Goal: Information Seeking & Learning: Understand process/instructions

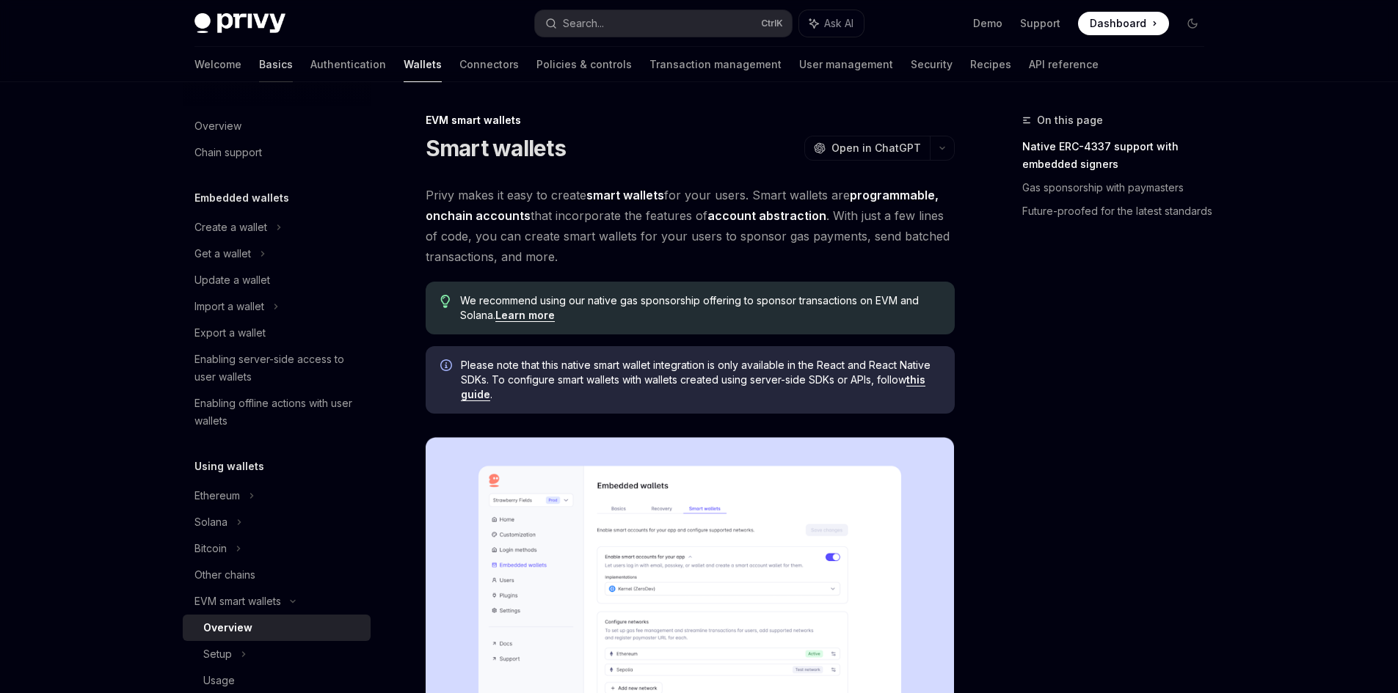
click at [259, 62] on link "Basics" at bounding box center [276, 64] width 34 height 35
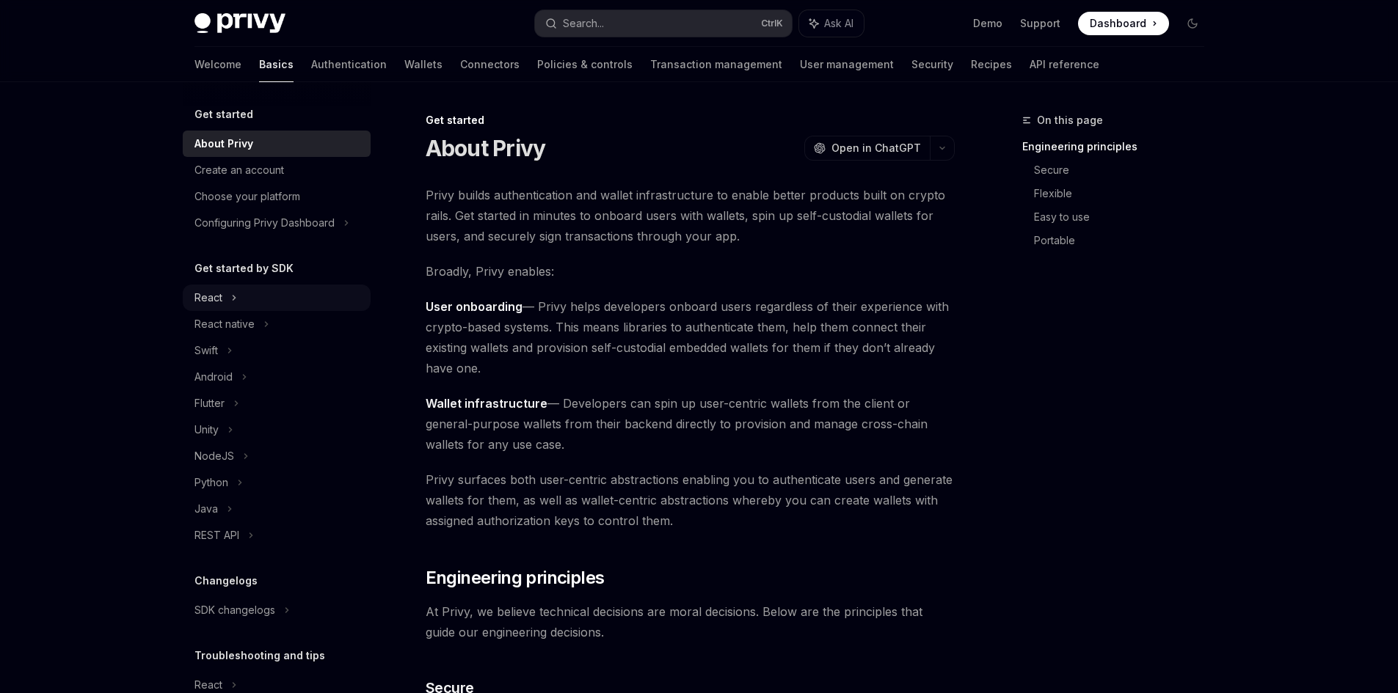
click at [236, 303] on icon at bounding box center [234, 298] width 6 height 18
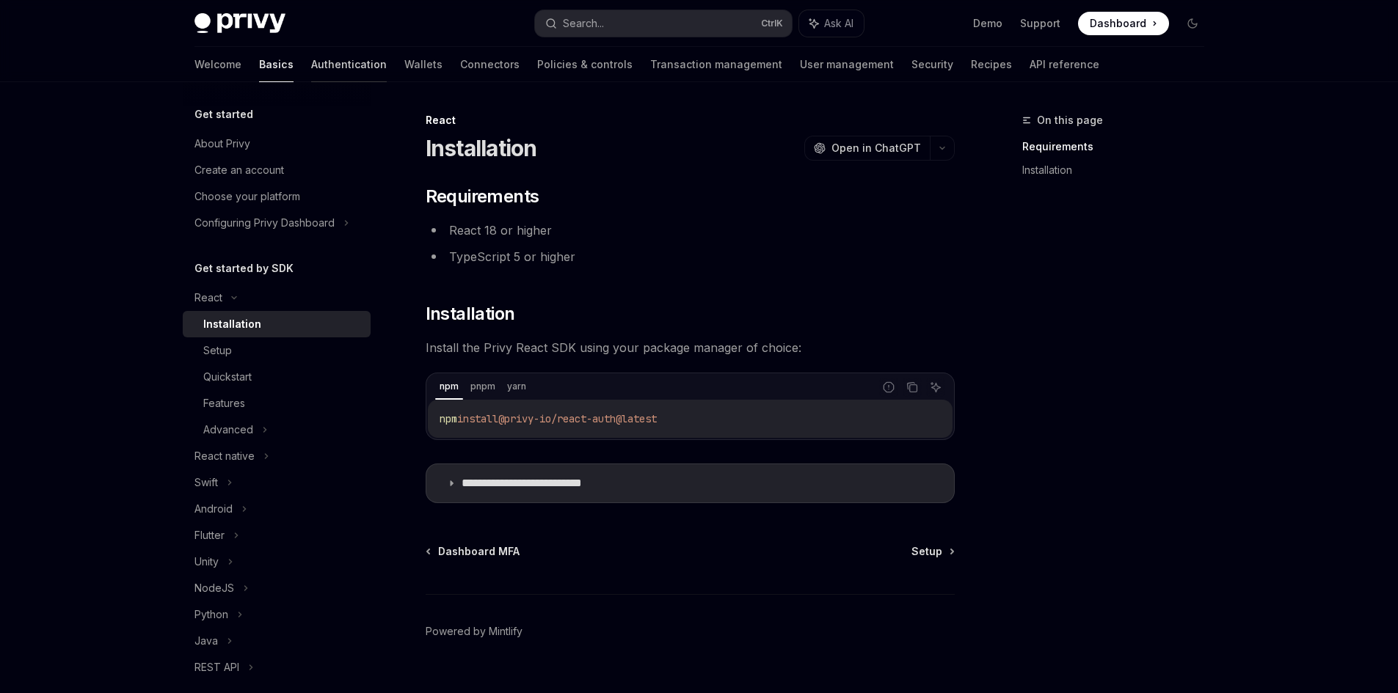
click at [311, 70] on link "Authentication" at bounding box center [349, 64] width 76 height 35
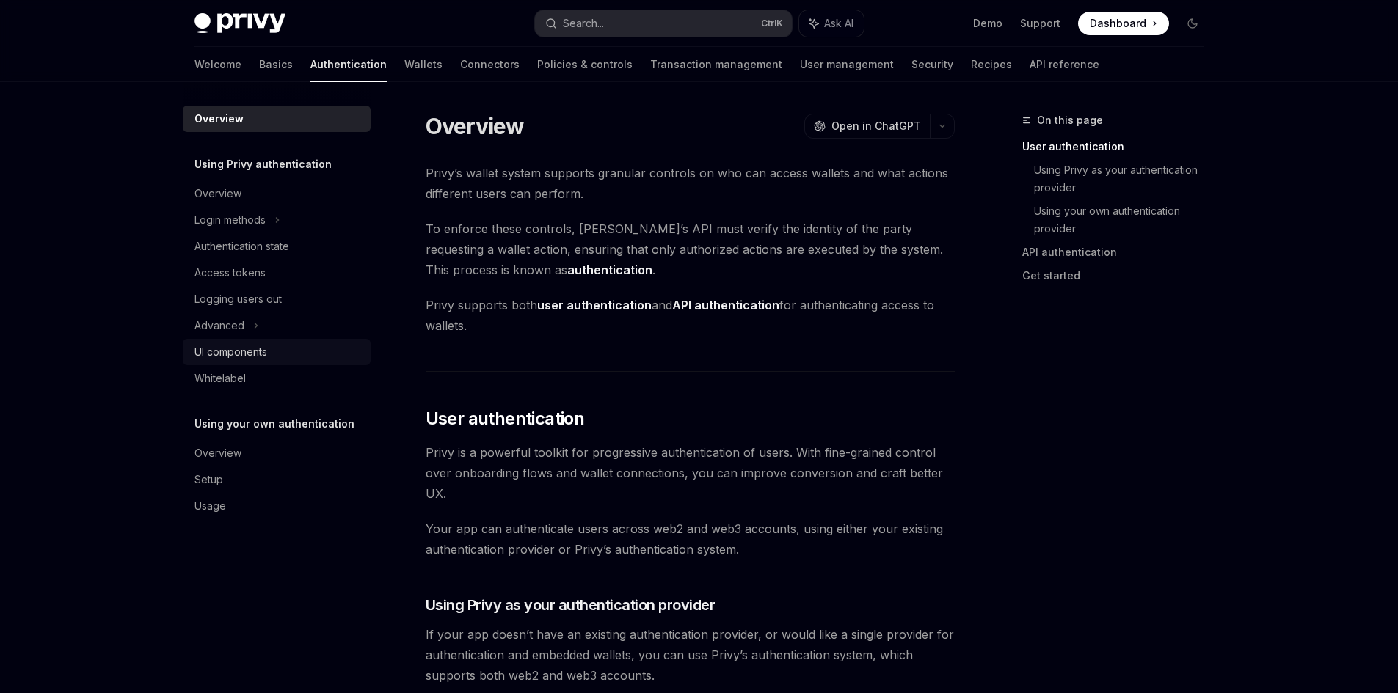
click at [289, 352] on div "UI components" at bounding box center [277, 352] width 167 height 18
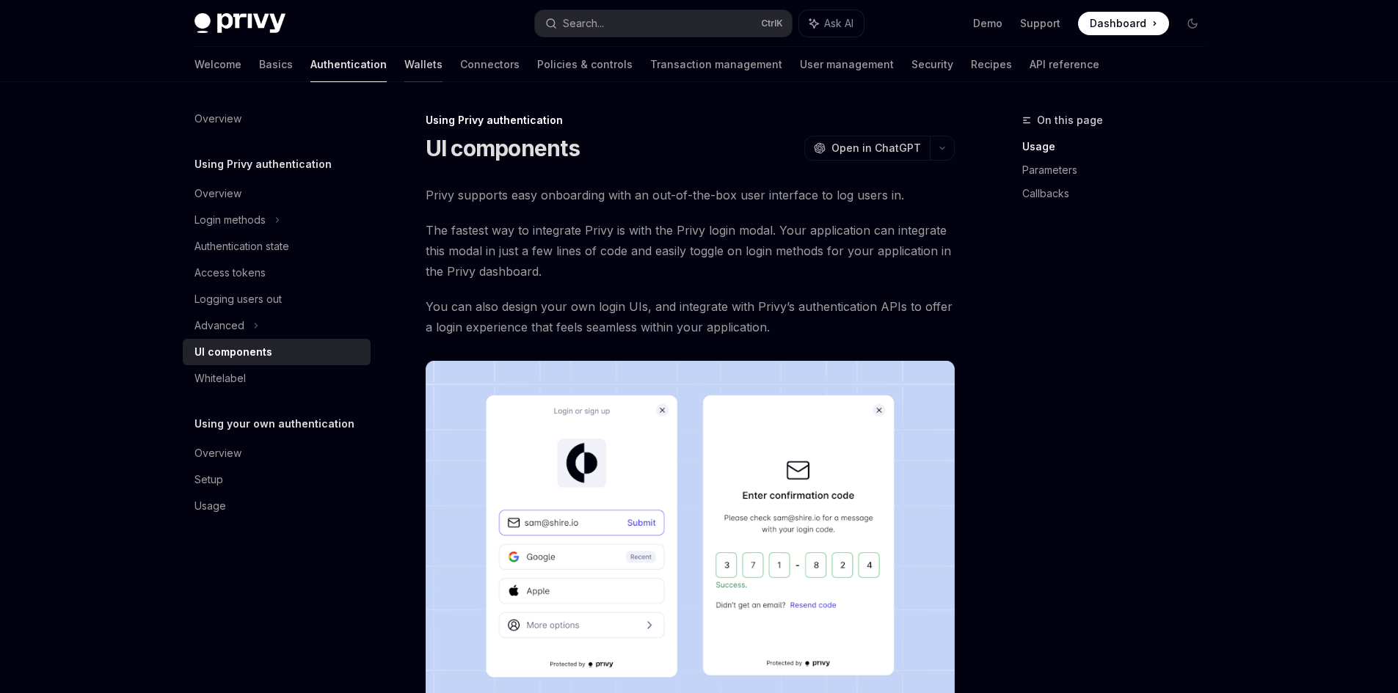
click at [404, 67] on link "Wallets" at bounding box center [423, 64] width 38 height 35
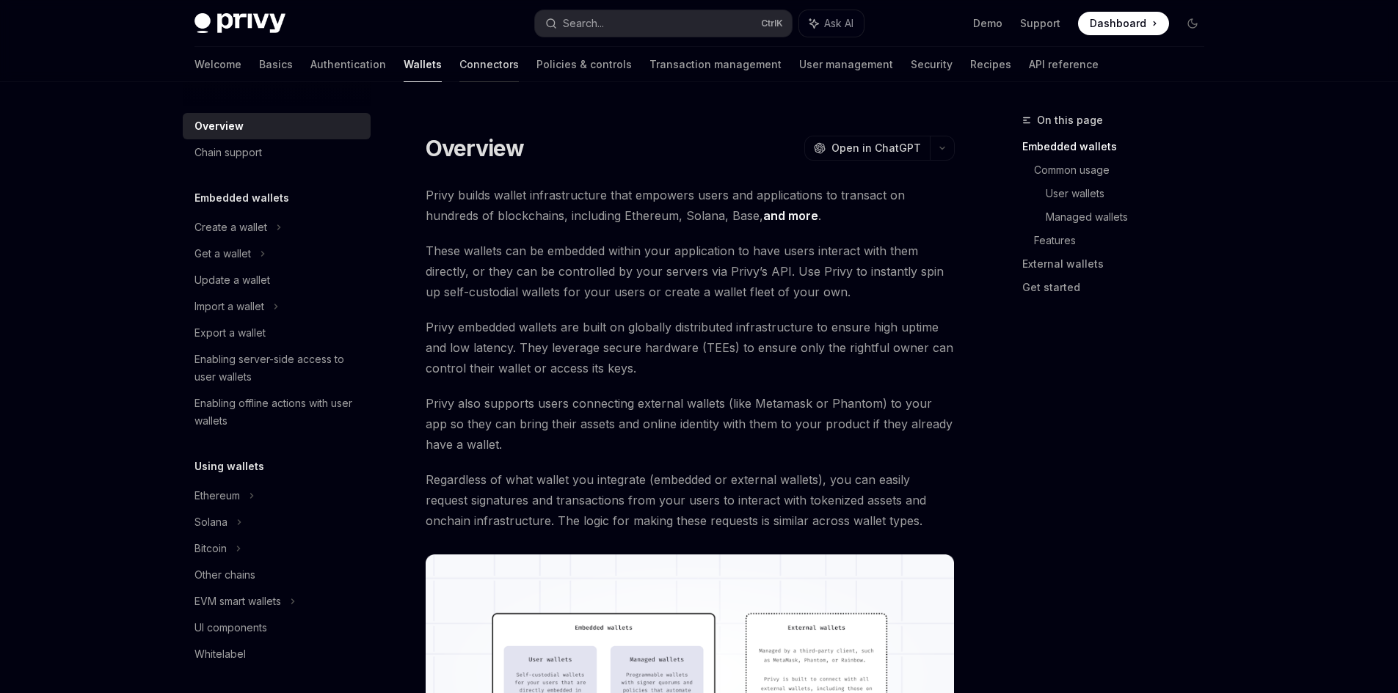
click at [459, 62] on link "Connectors" at bounding box center [488, 64] width 59 height 35
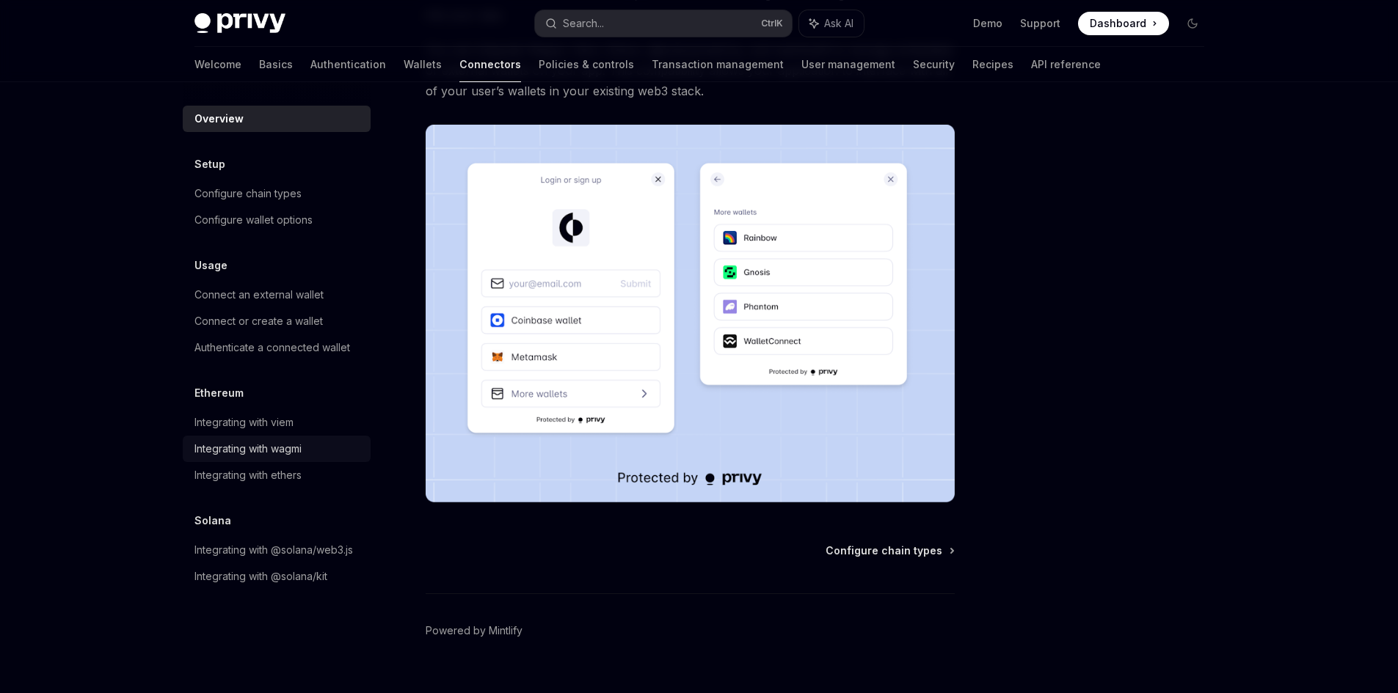
scroll to position [247, 0]
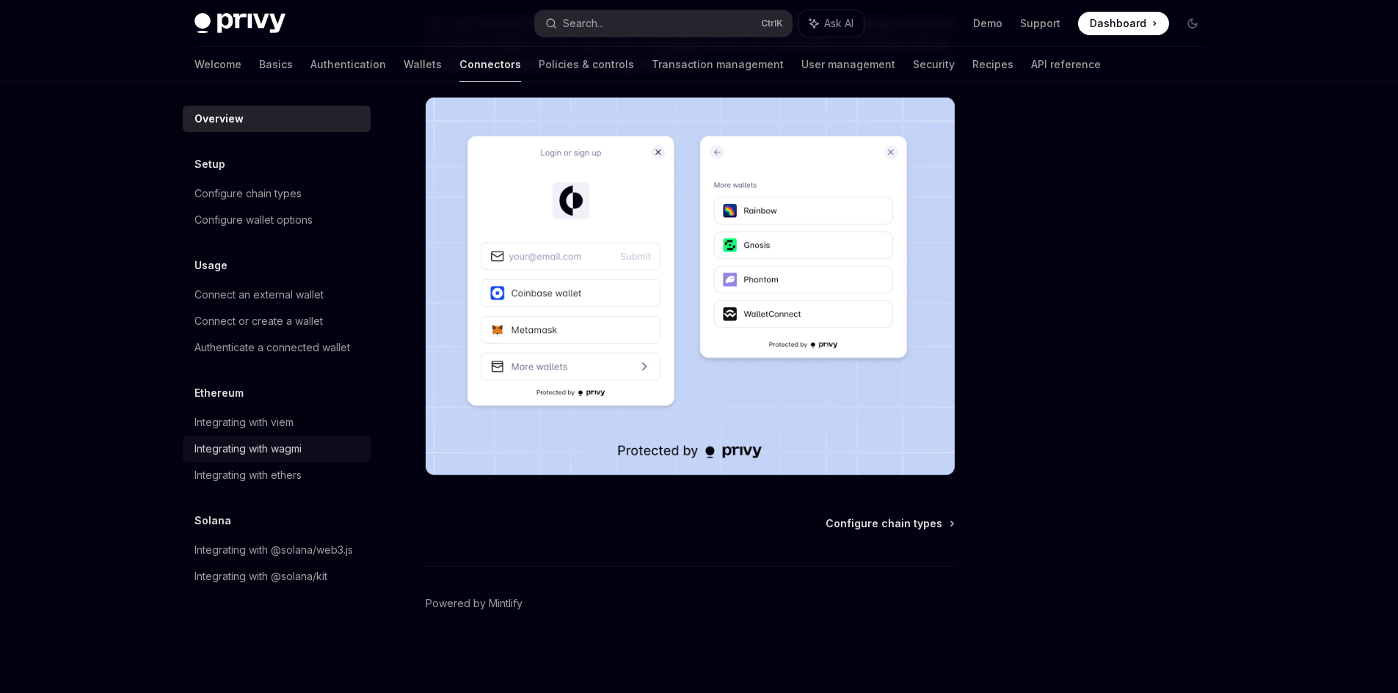
click at [243, 445] on div "Integrating with wagmi" at bounding box center [247, 449] width 107 height 18
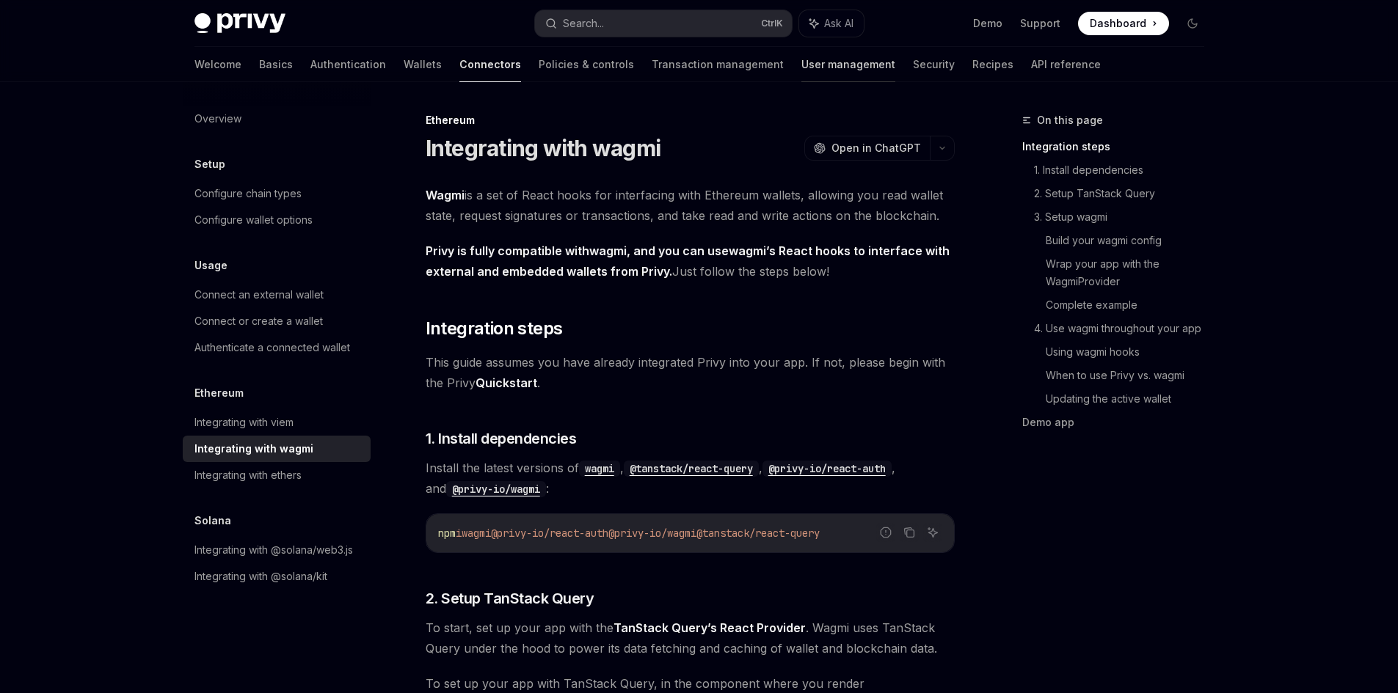
click at [801, 67] on link "User management" at bounding box center [848, 64] width 94 height 35
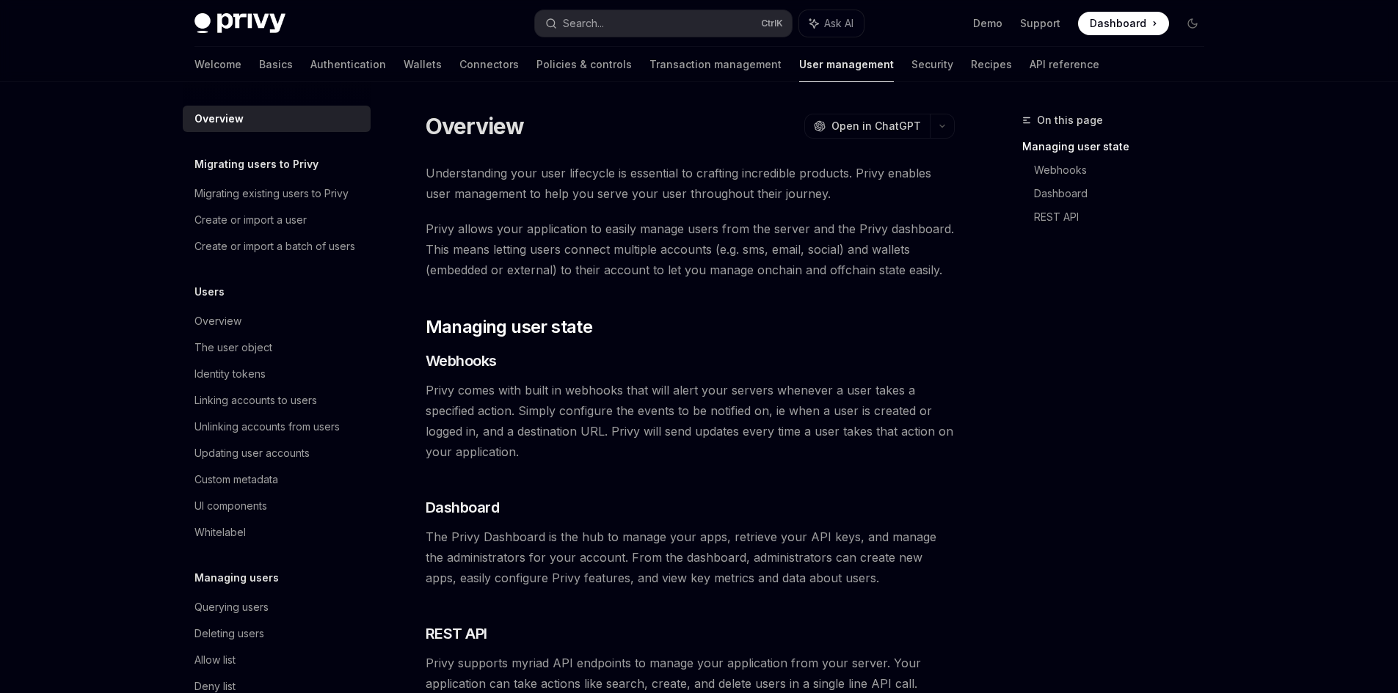
scroll to position [219, 0]
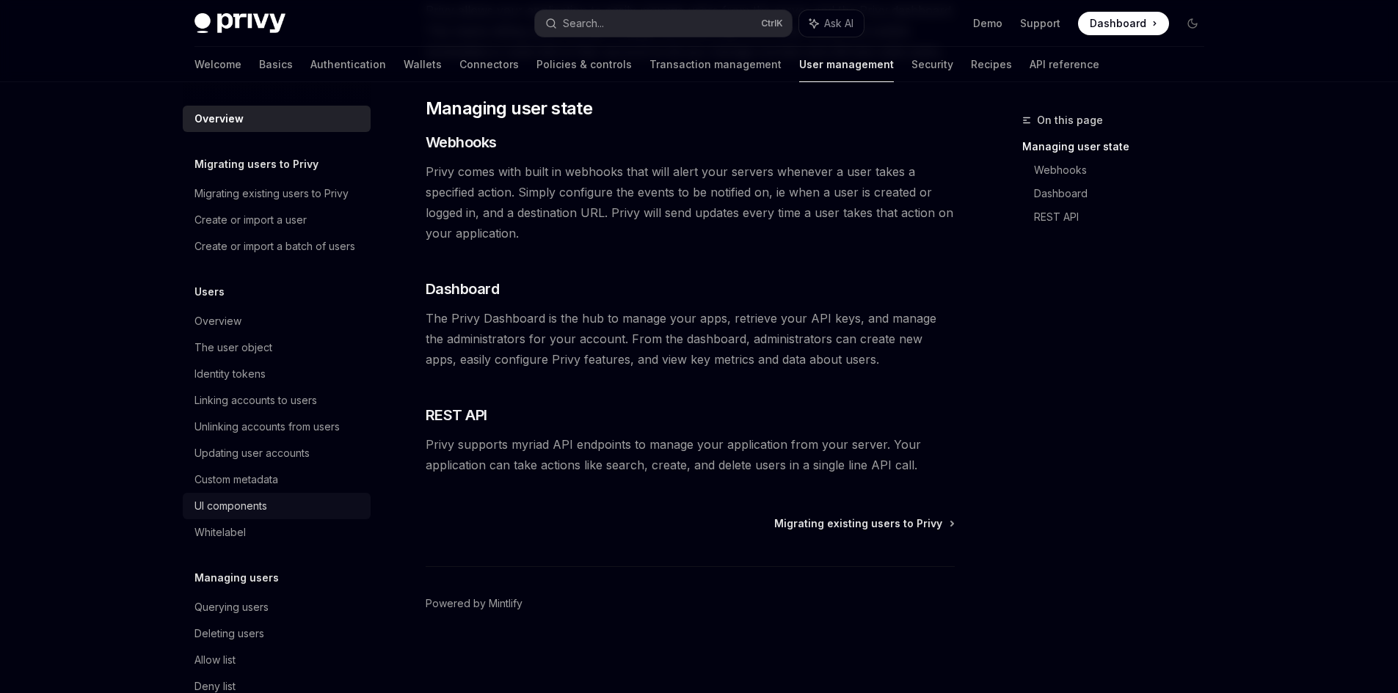
click at [273, 515] on div "UI components" at bounding box center [277, 506] width 167 height 18
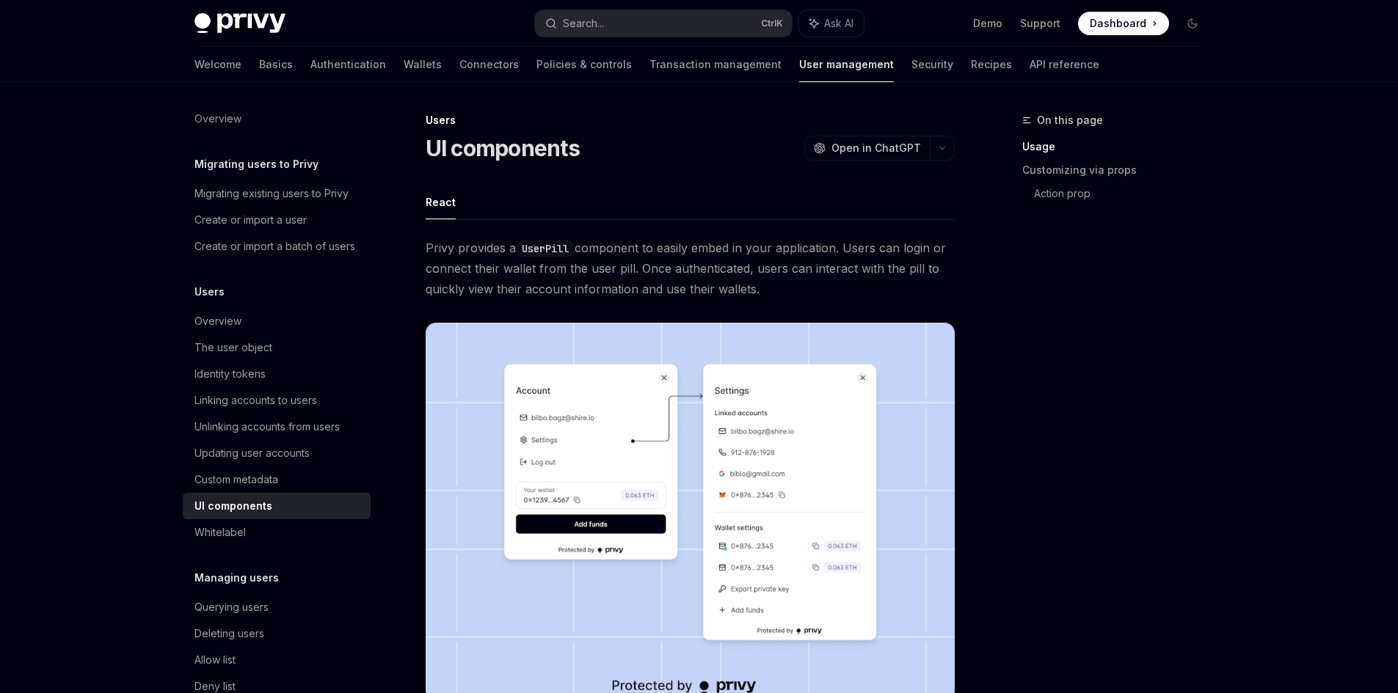
scroll to position [67, 0]
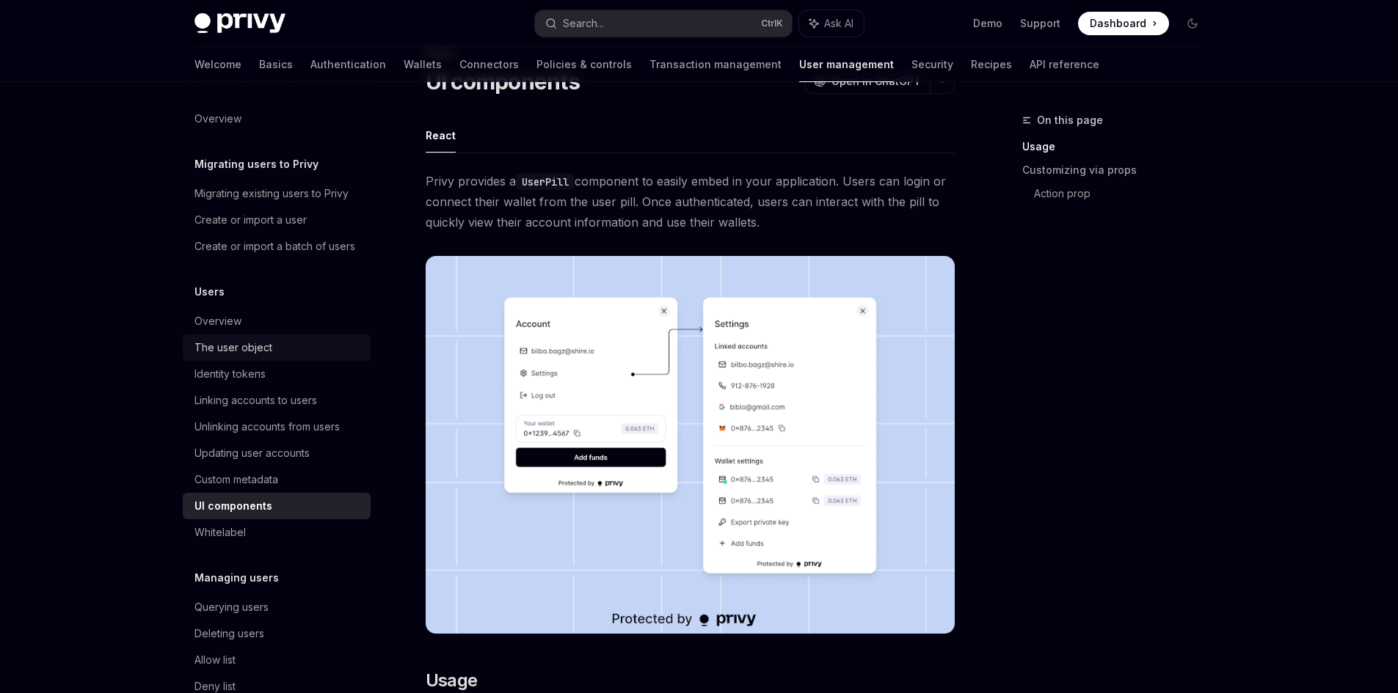
click at [291, 357] on div "The user object" at bounding box center [277, 348] width 167 height 18
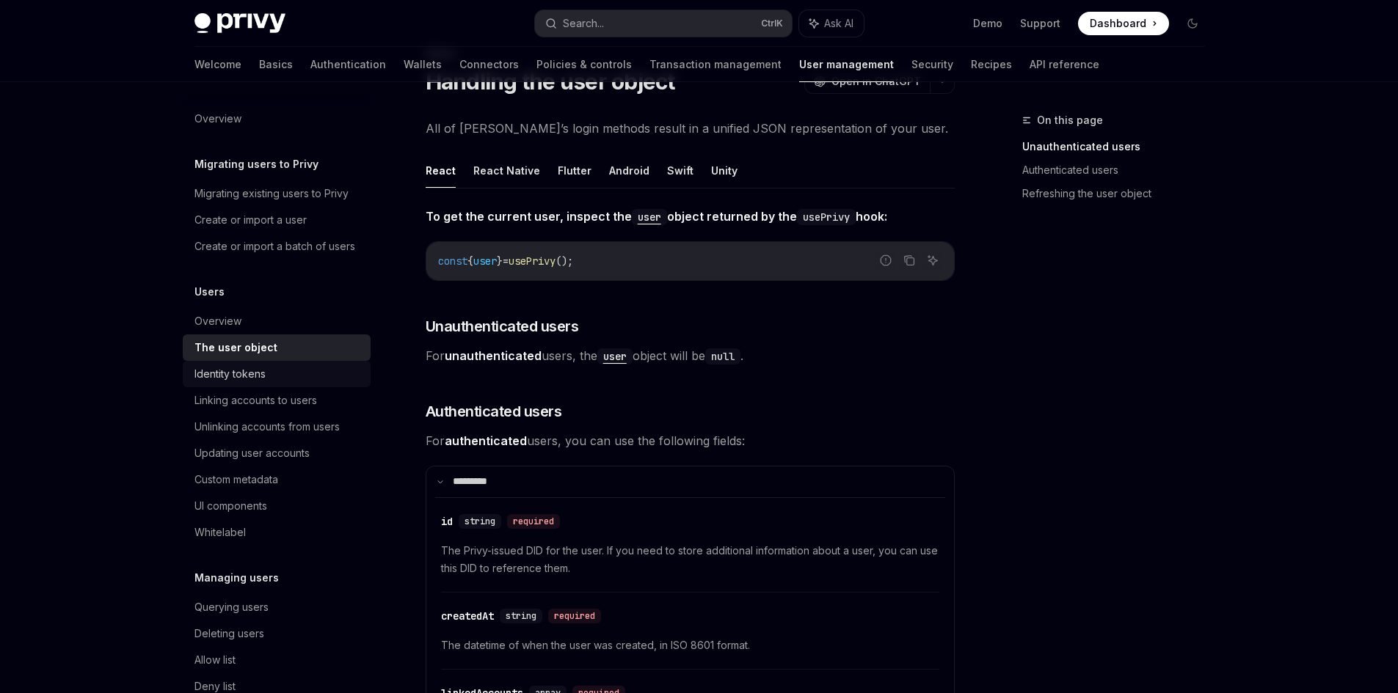
click at [281, 383] on div "Identity tokens" at bounding box center [277, 374] width 167 height 18
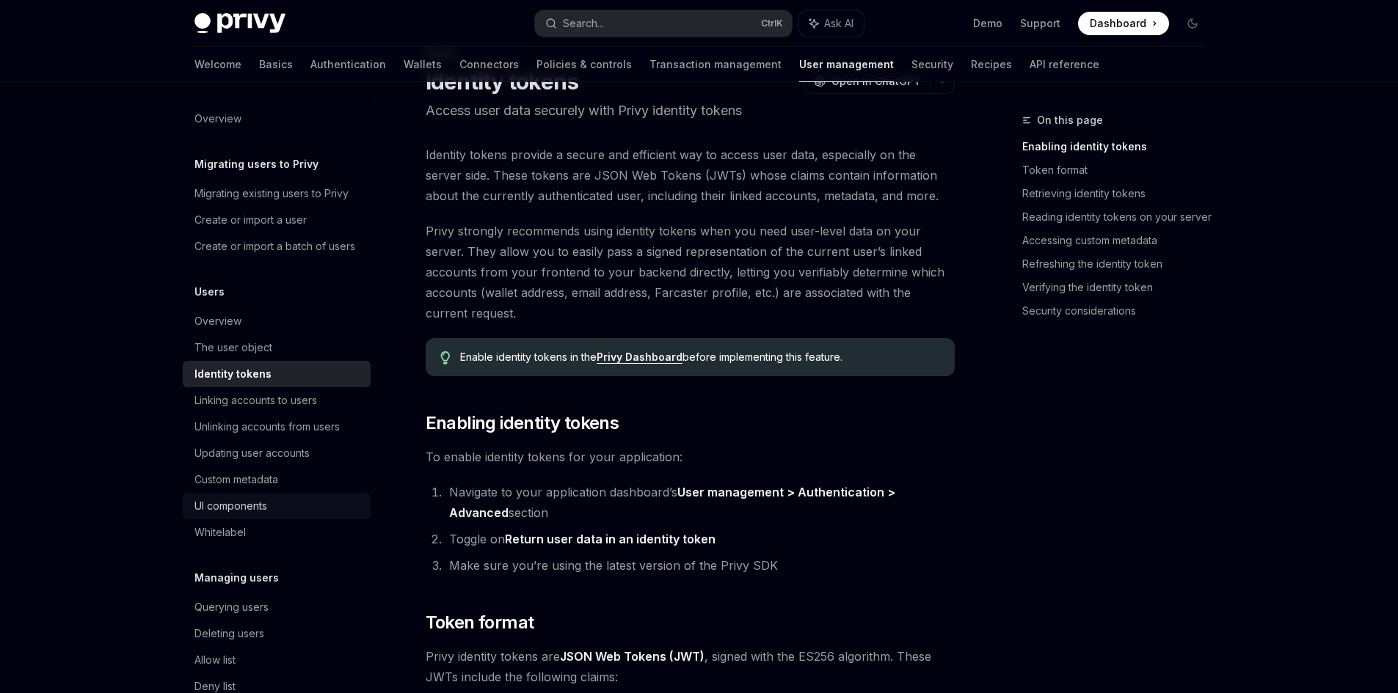
click at [262, 515] on div "UI components" at bounding box center [230, 506] width 73 height 18
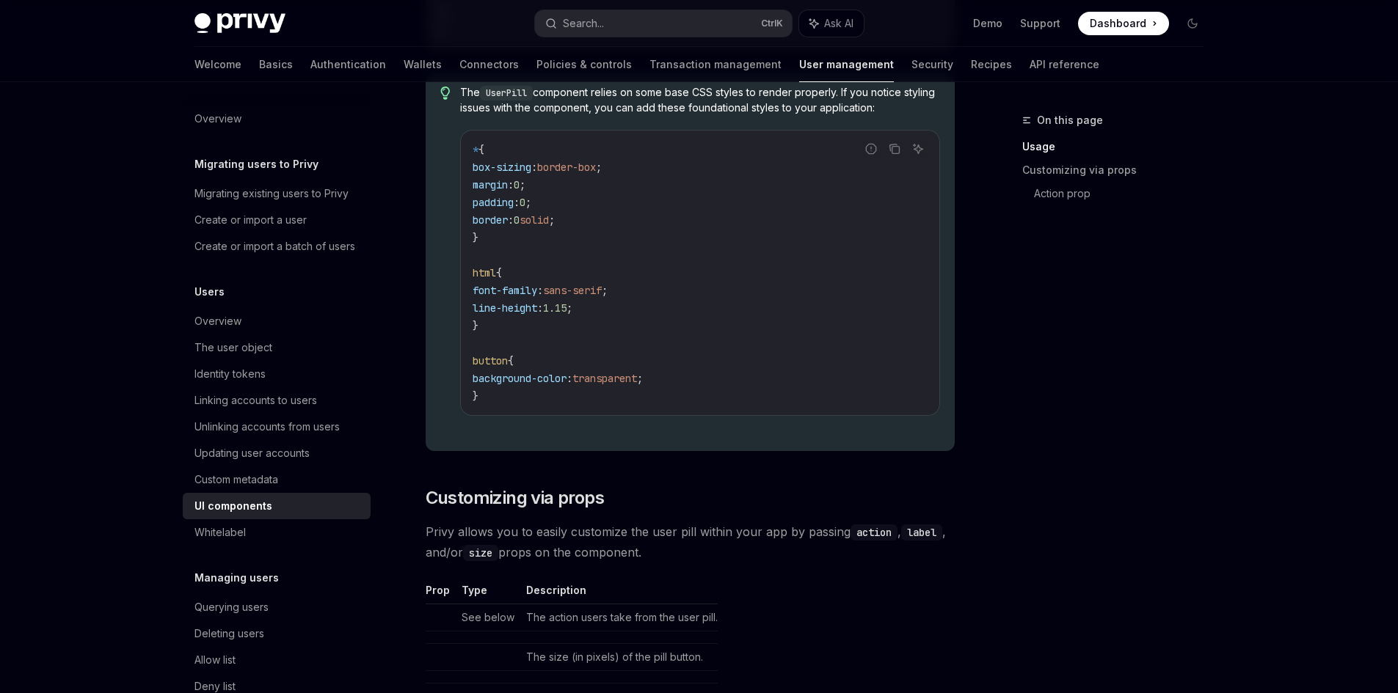
scroll to position [1594, 0]
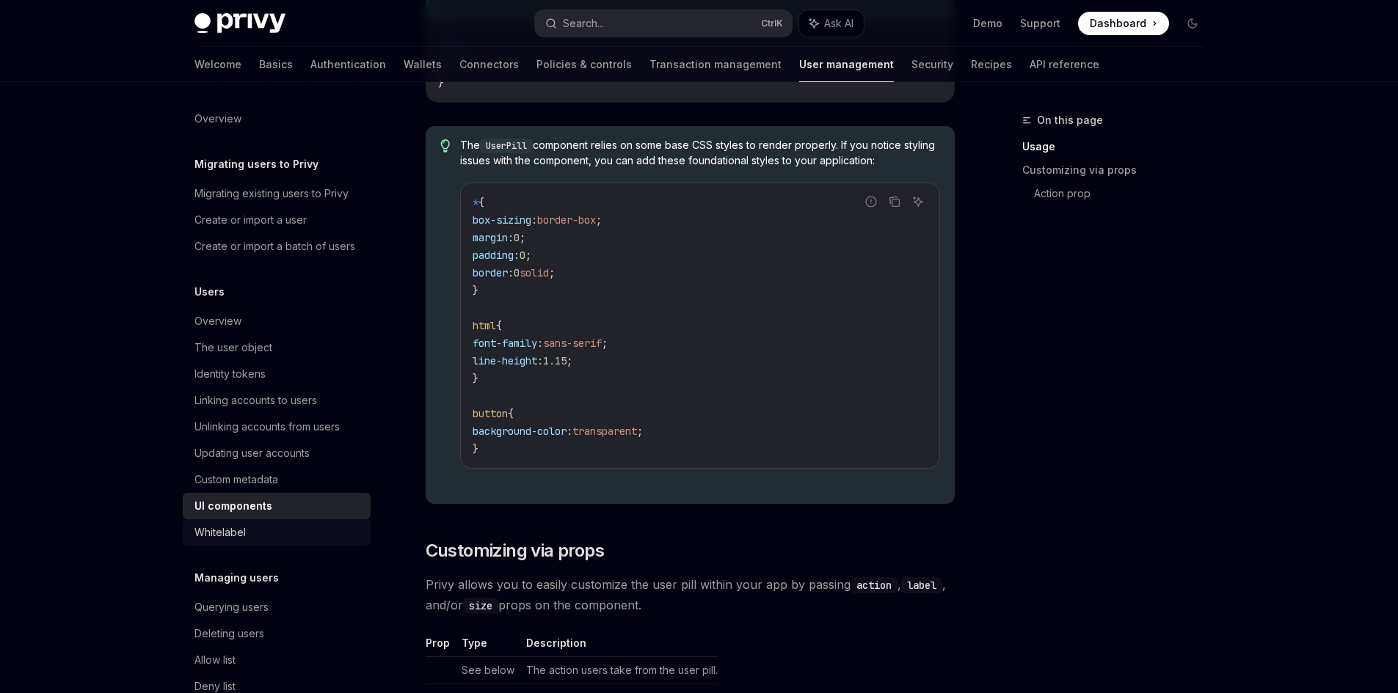
click at [308, 537] on link "Whitelabel" at bounding box center [277, 532] width 188 height 26
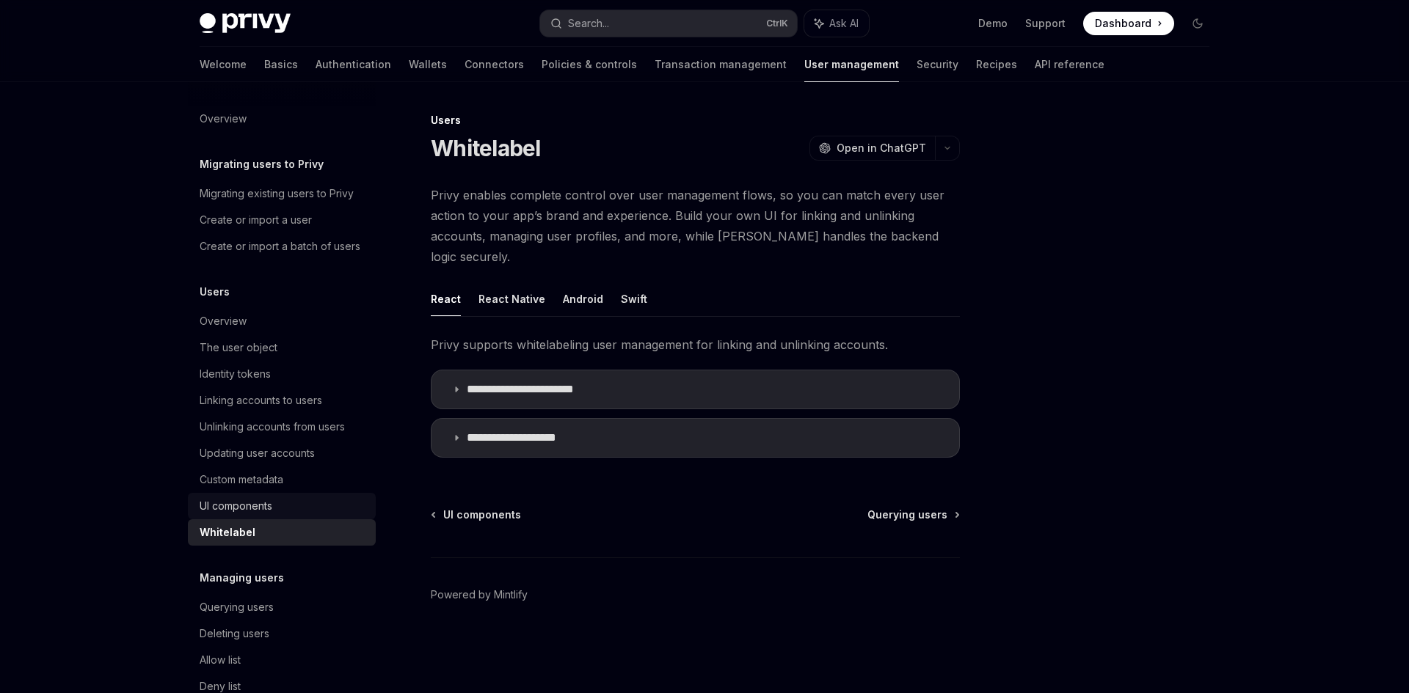
click at [307, 515] on div "UI components" at bounding box center [283, 506] width 167 height 18
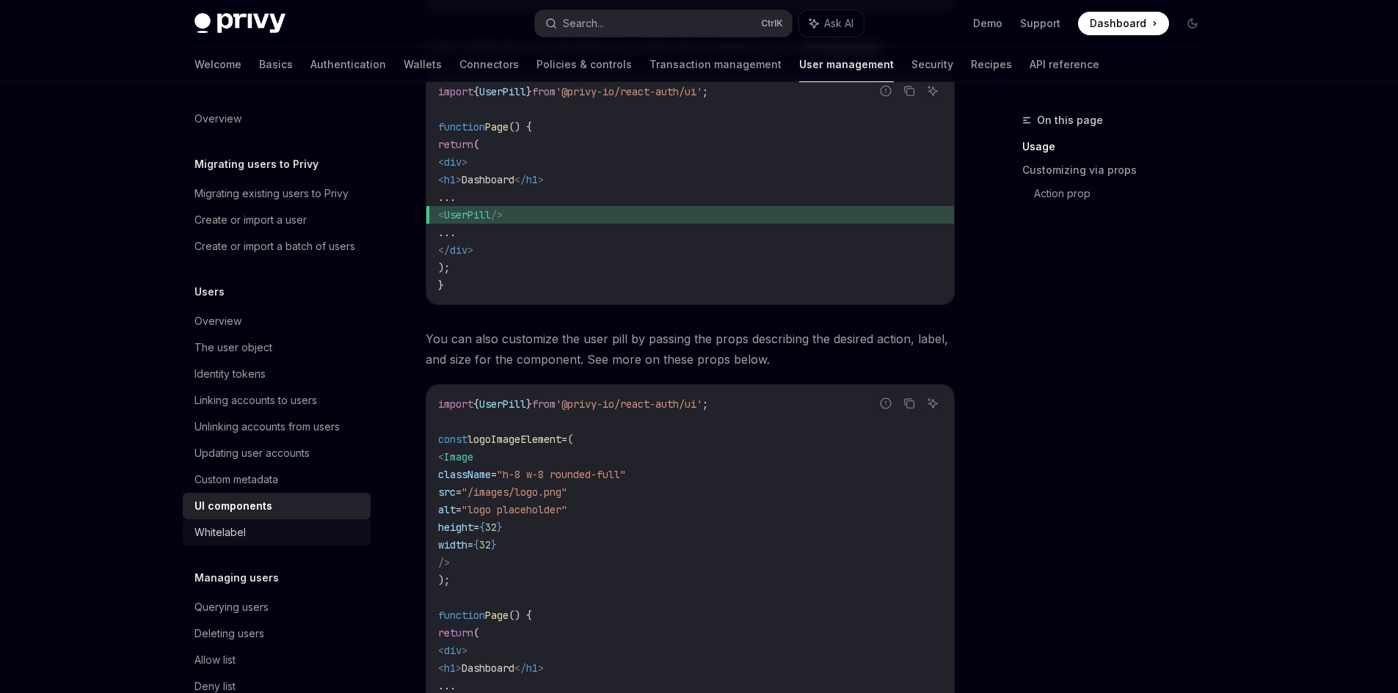
click at [269, 541] on div "Whitelabel" at bounding box center [277, 533] width 167 height 18
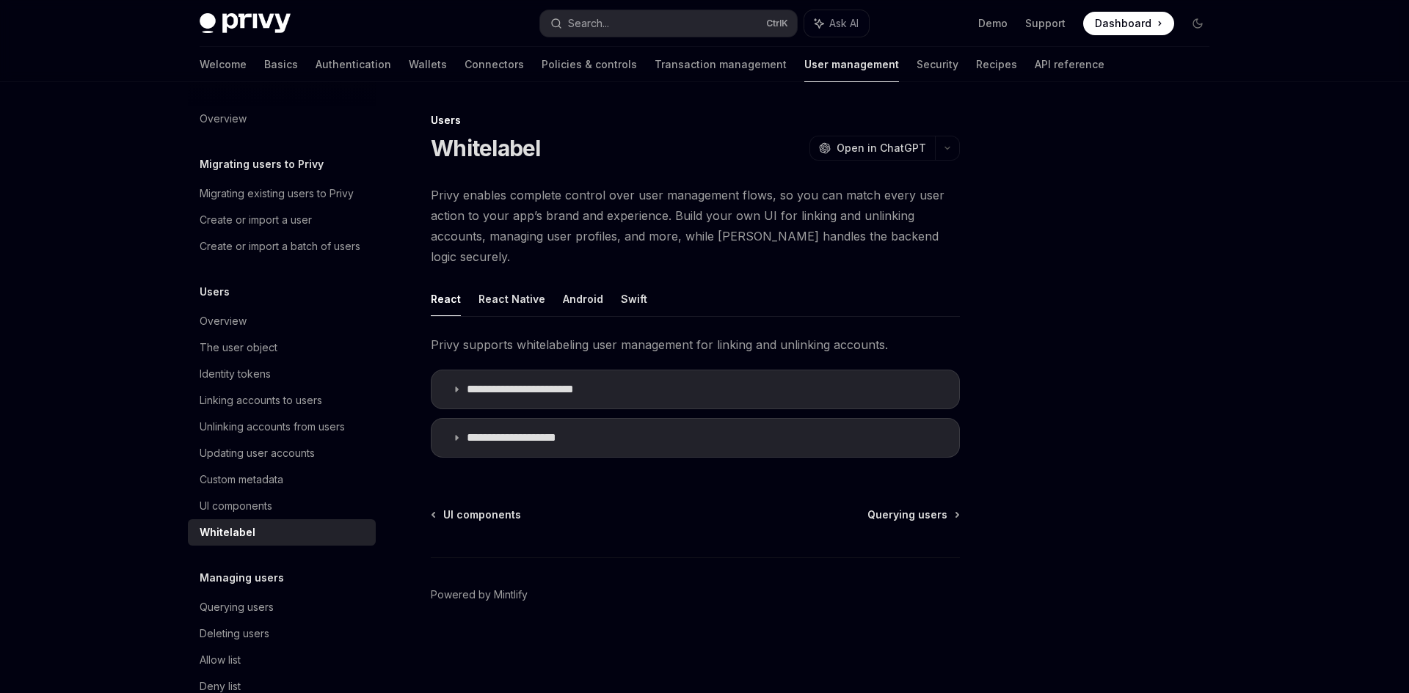
type textarea "*"
click at [586, 419] on summary "**********" at bounding box center [694, 438] width 527 height 38
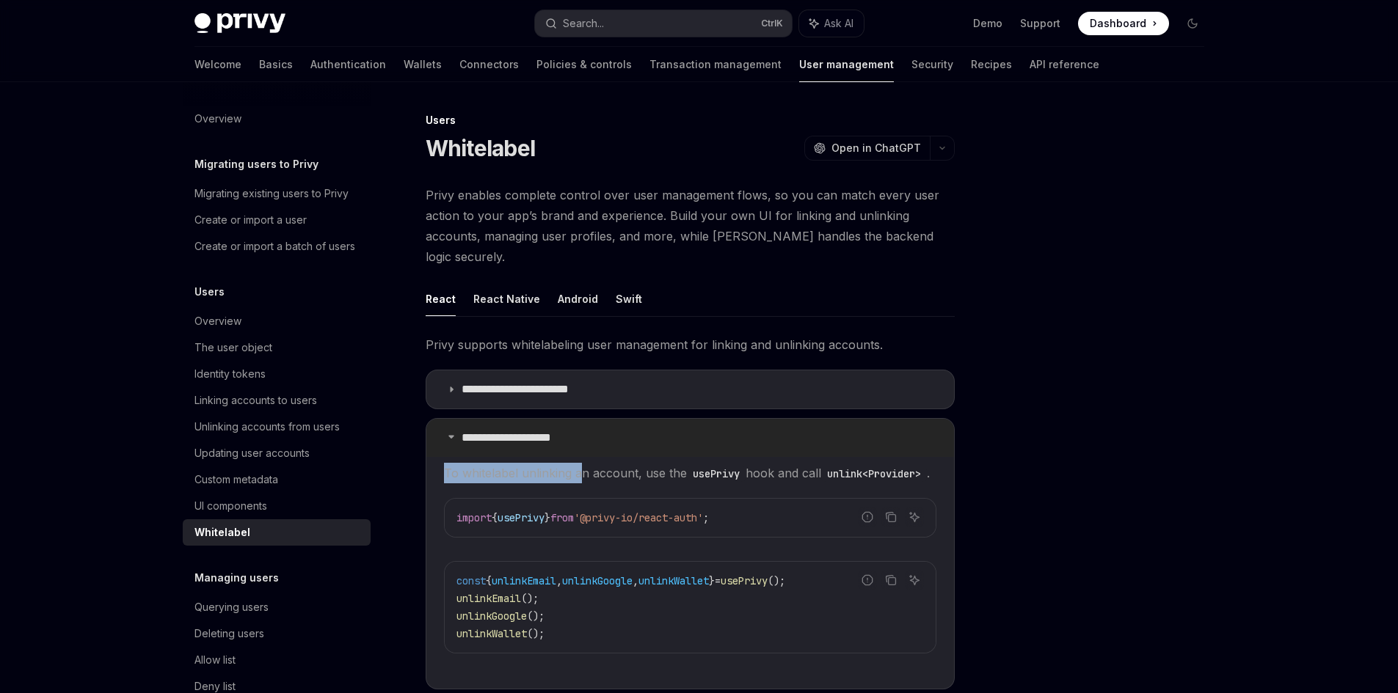
drag, startPoint x: 579, startPoint y: 450, endPoint x: 878, endPoint y: 430, distance: 300.0
click at [878, 430] on details "**********" at bounding box center [690, 553] width 529 height 271
click at [1077, 406] on div at bounding box center [1104, 403] width 223 height 582
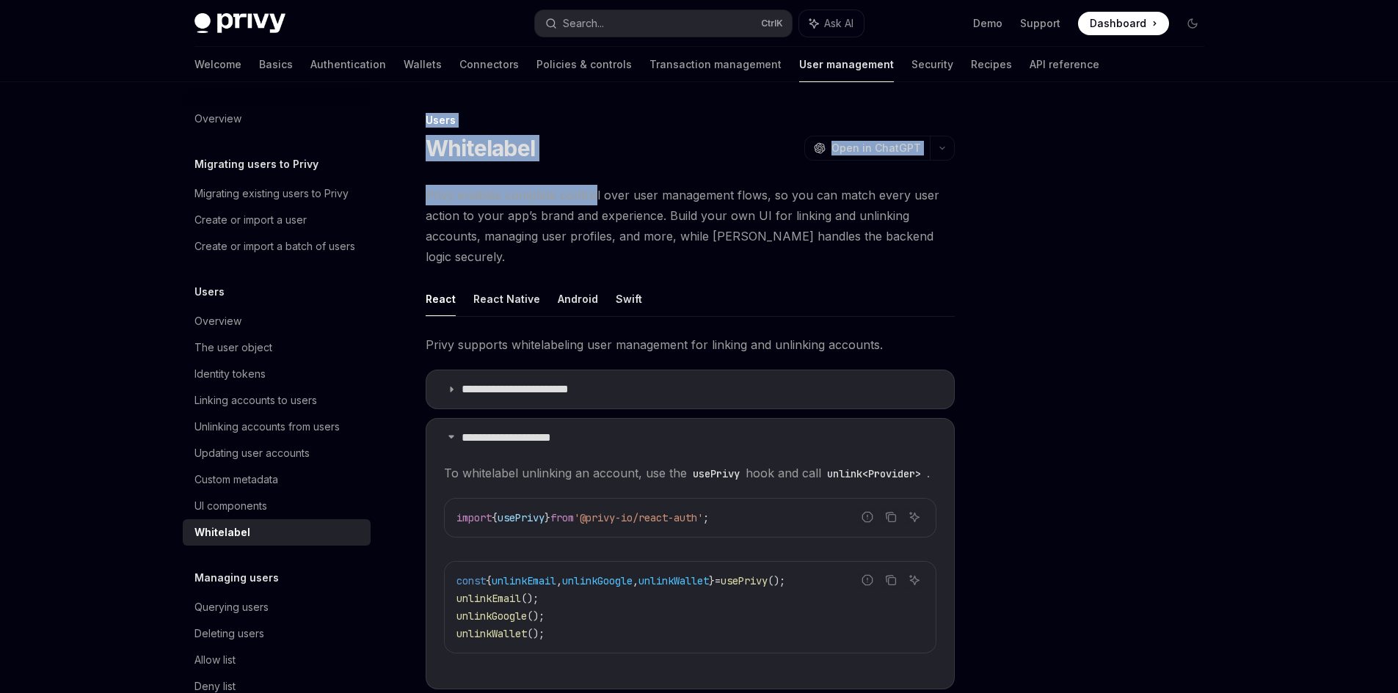
drag, startPoint x: 591, startPoint y: 200, endPoint x: 1019, endPoint y: 250, distance: 431.4
click at [1019, 250] on div "**********" at bounding box center [699, 499] width 1033 height 834
click at [1019, 250] on div at bounding box center [1104, 403] width 223 height 582
